Goal: Obtain resource: Download file/media

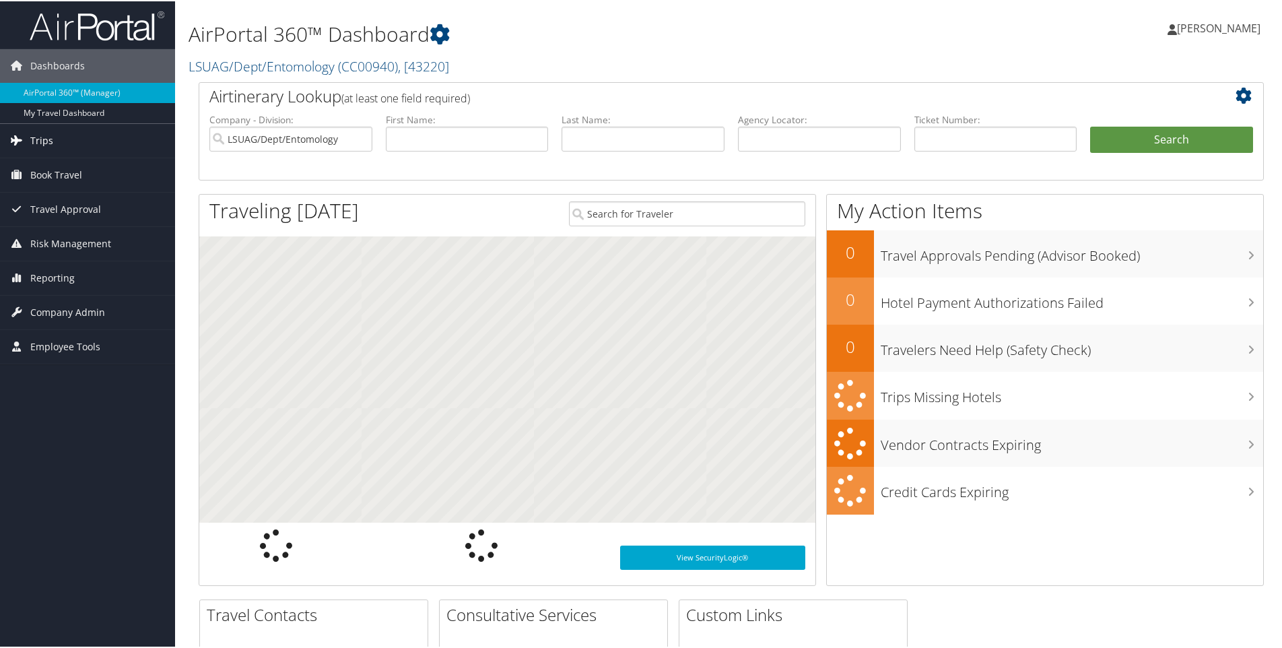
click at [48, 139] on span "Trips" at bounding box center [41, 140] width 23 height 34
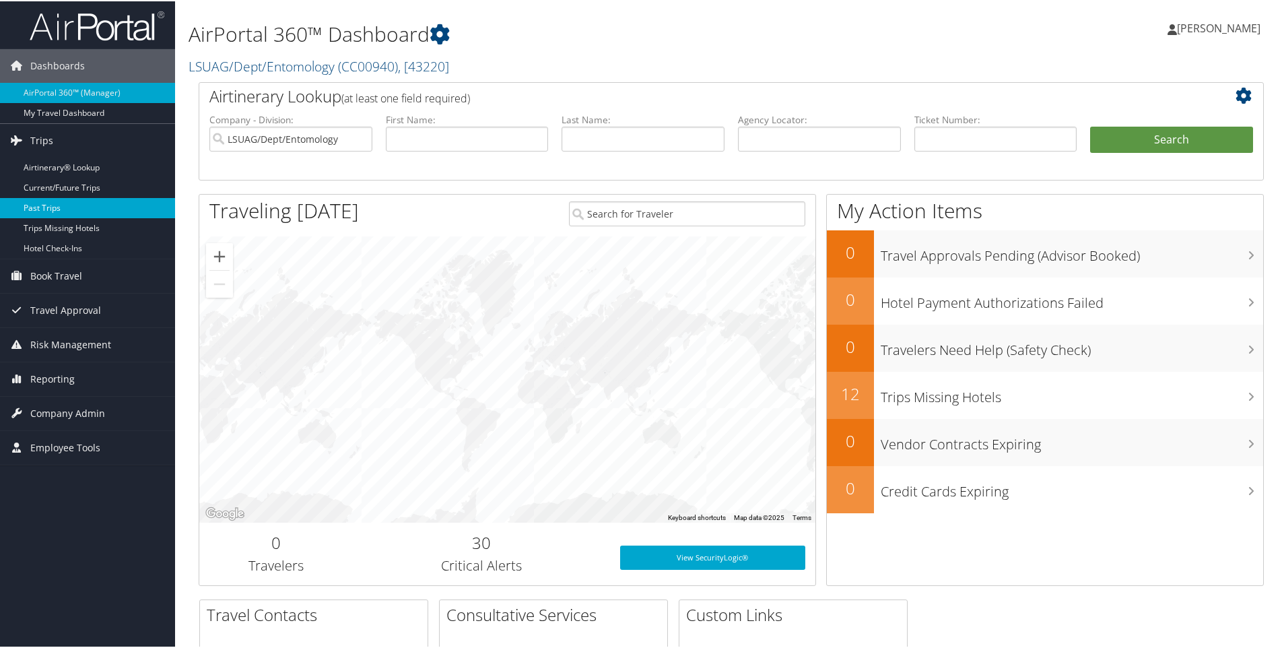
click at [47, 204] on link "Past Trips" at bounding box center [87, 207] width 175 height 20
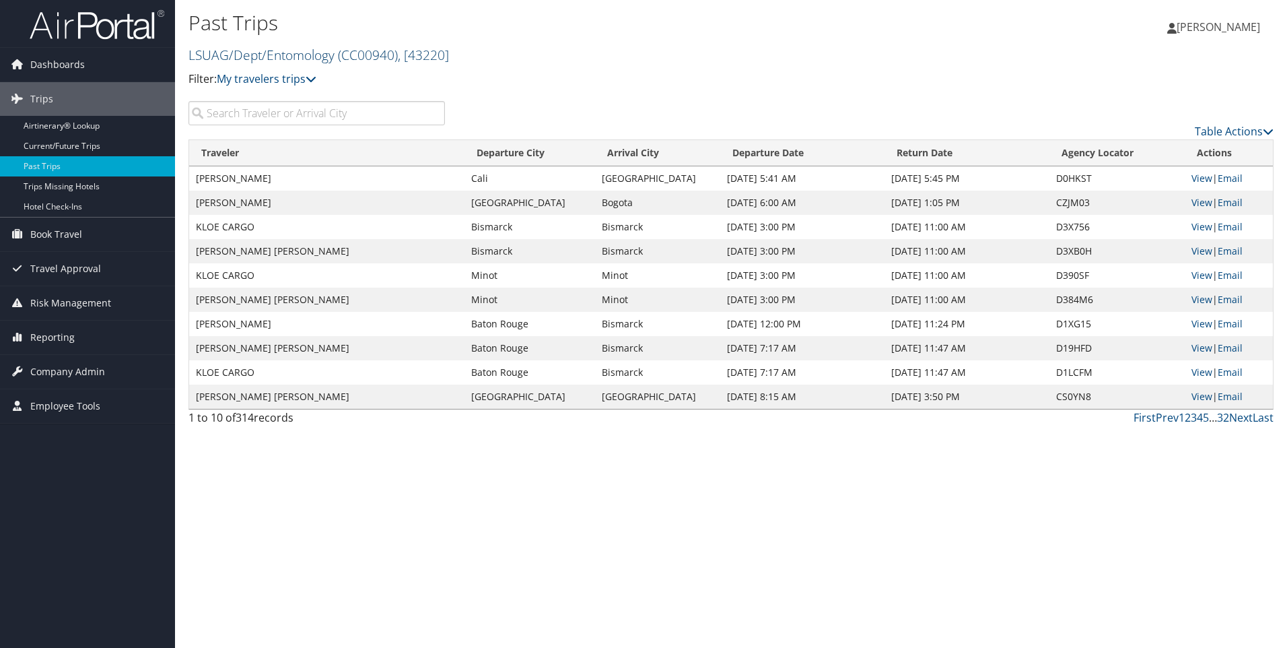
click at [324, 56] on link "LSUAG/Dept/Entomology ( CC00940 ) , [ 43220 ]" at bounding box center [319, 55] width 261 height 18
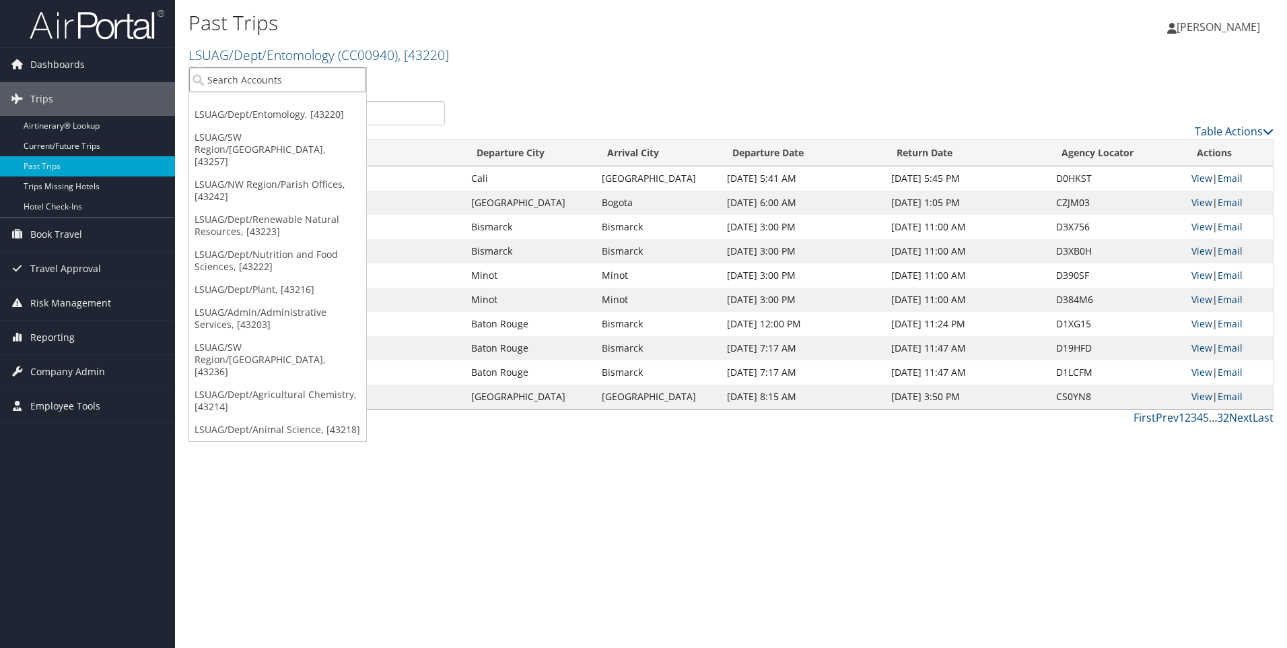
click at [310, 75] on input "search" at bounding box center [277, 79] width 177 height 25
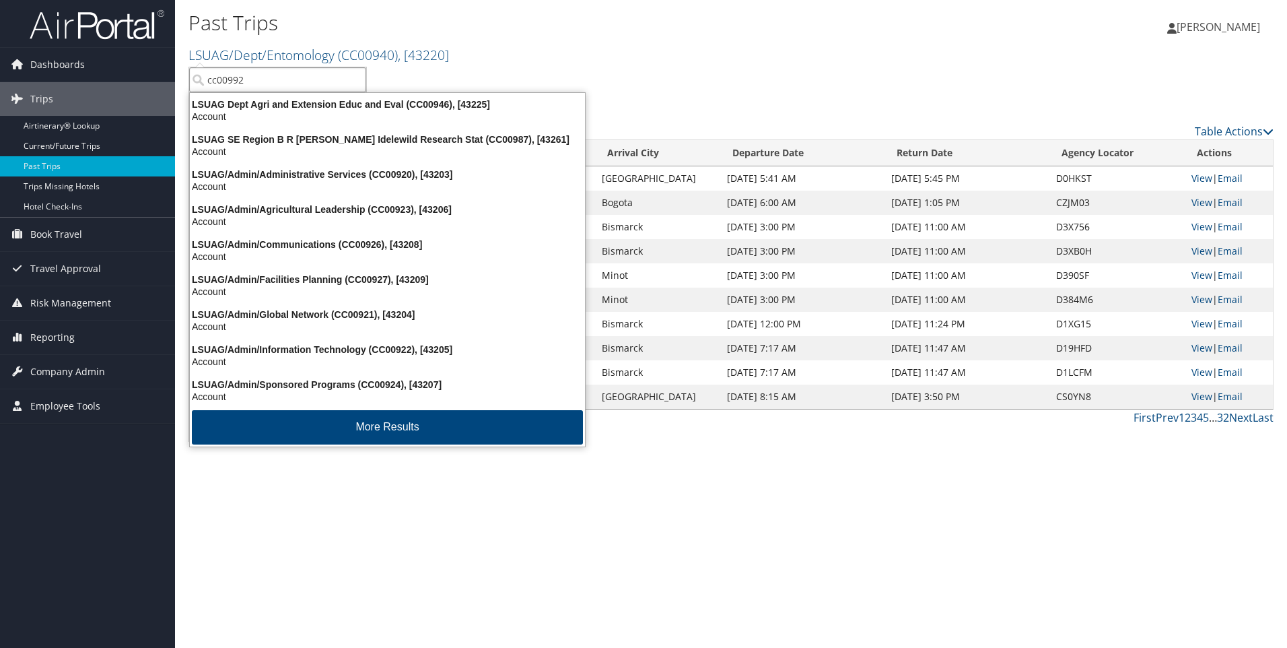
type input "cc00992"
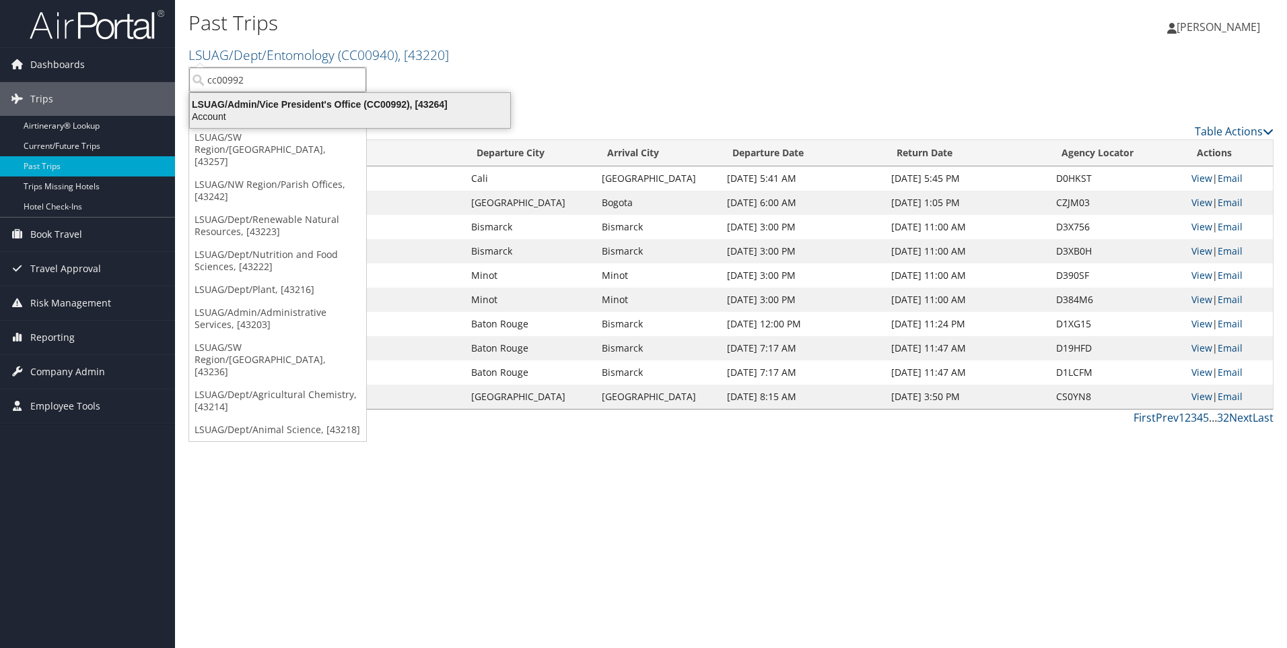
click at [297, 116] on div "Account" at bounding box center [350, 116] width 337 height 12
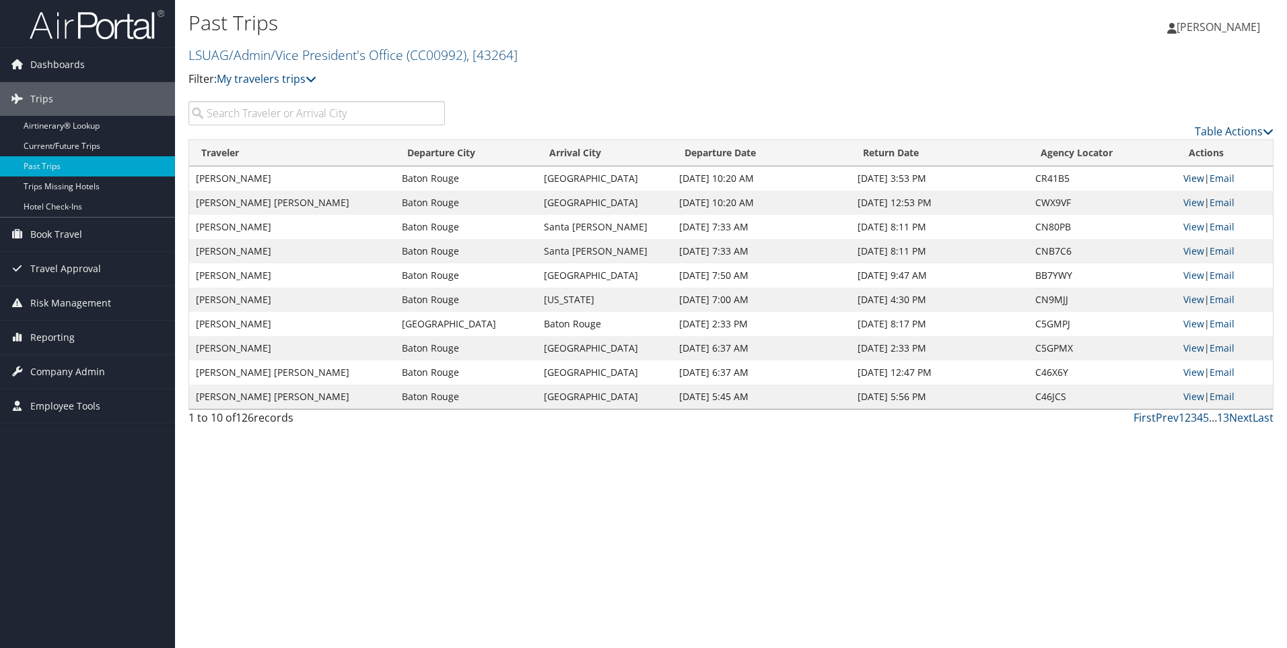
click at [1190, 175] on link "View" at bounding box center [1194, 178] width 21 height 13
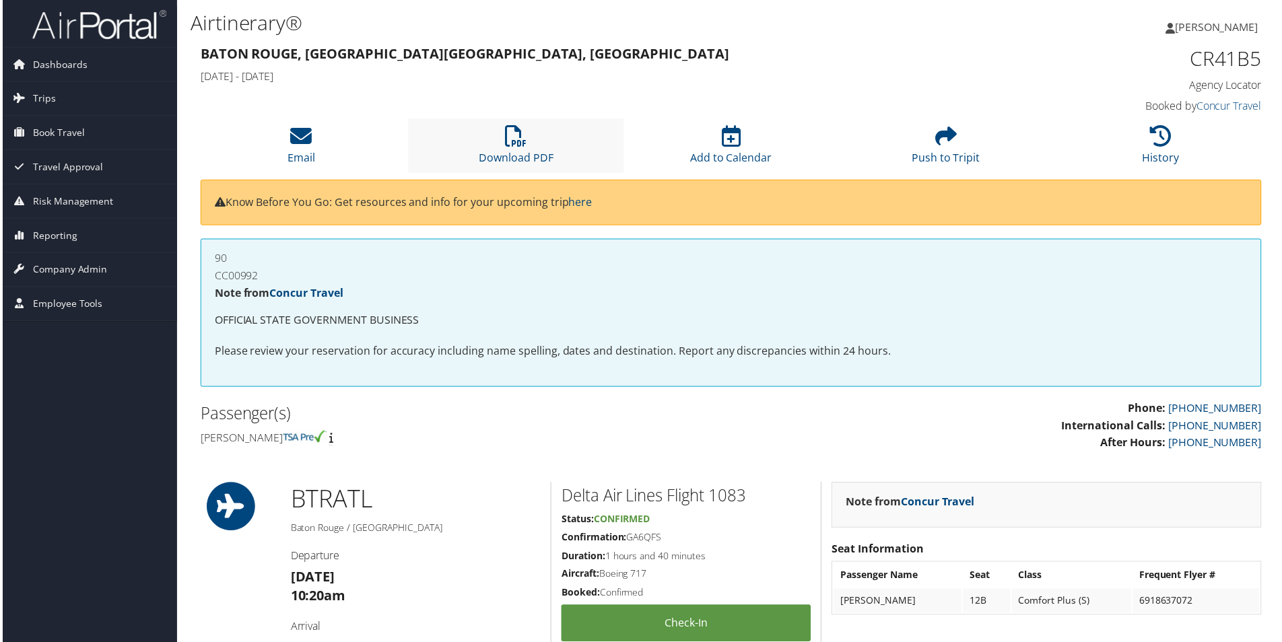
click at [506, 149] on li "Download PDF" at bounding box center [514, 146] width 215 height 55
